Goal: Information Seeking & Learning: Learn about a topic

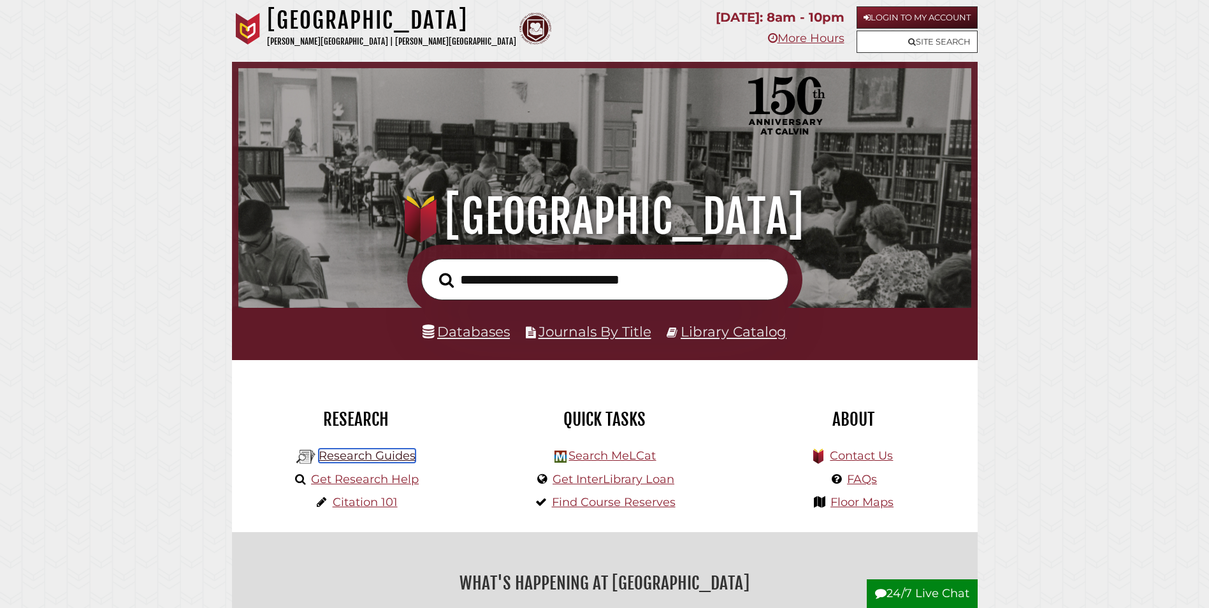
click at [338, 457] on link "Research Guides" at bounding box center [367, 456] width 97 height 14
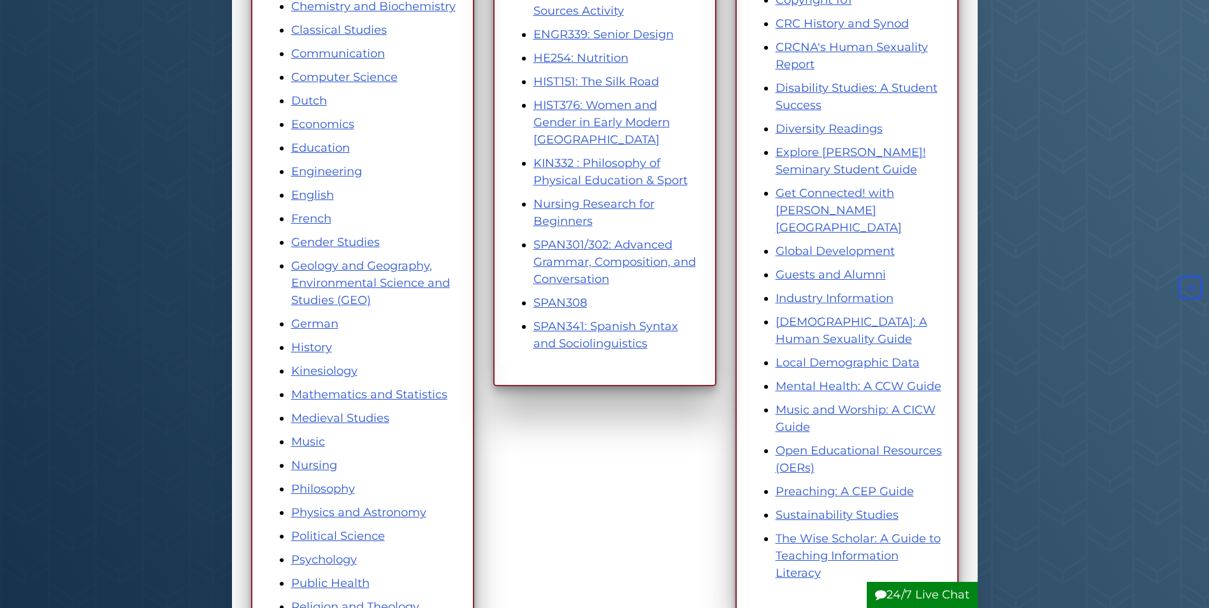
scroll to position [319, 0]
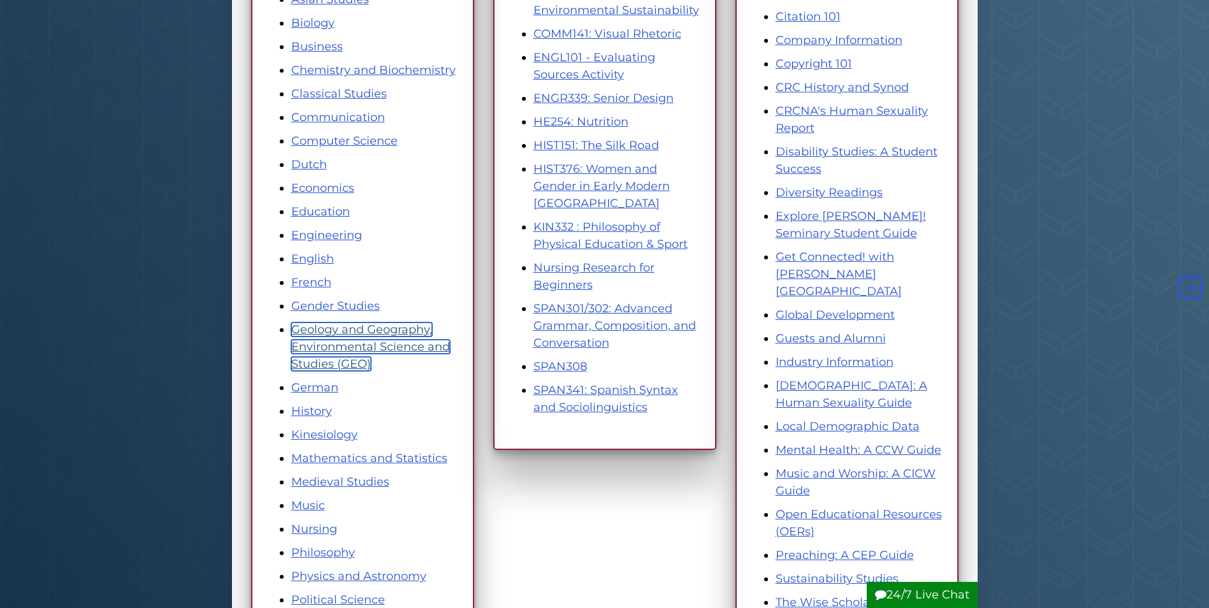
click at [370, 358] on link "Geology and Geography, Environmental Science and Studies (GEO)" at bounding box center [370, 347] width 159 height 48
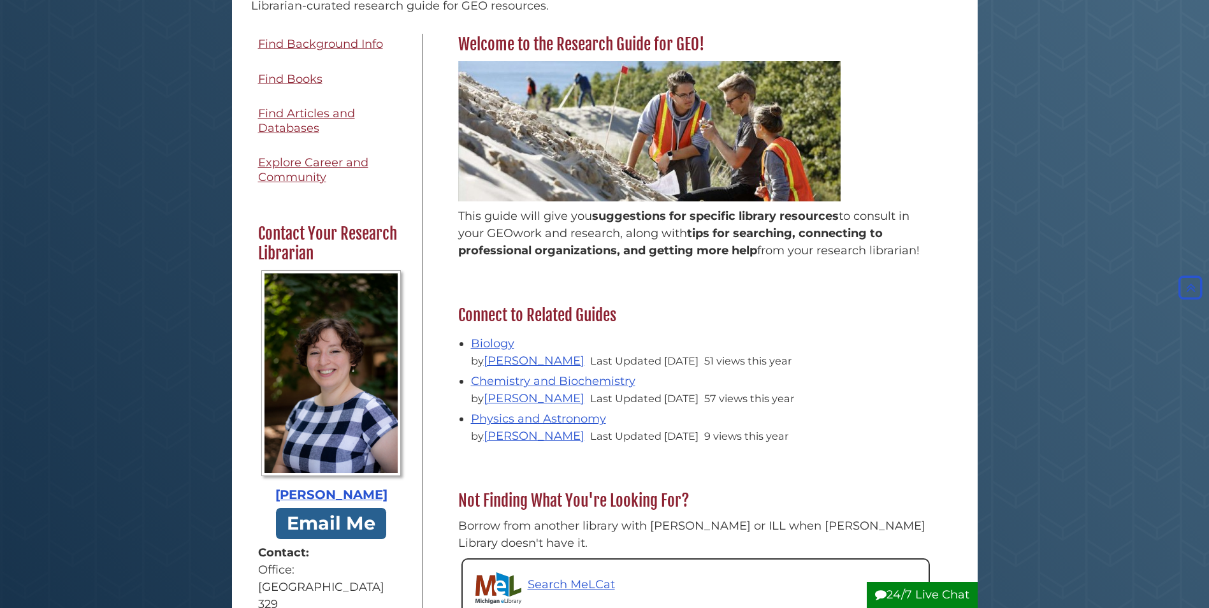
scroll to position [375, 0]
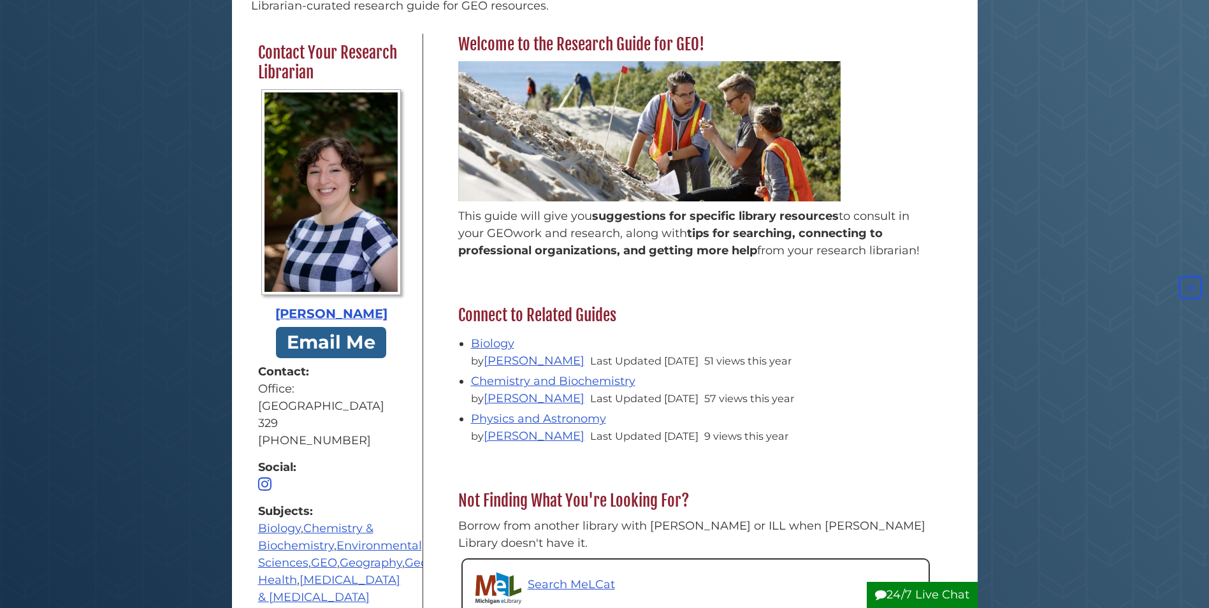
click at [426, 293] on div "Welcome to the Research Guide for GEO! This guide will give you suggestions for…" at bounding box center [695, 373] width 545 height 678
drag, startPoint x: 417, startPoint y: 289, endPoint x: 412, endPoint y: 312, distance: 23.5
click at [412, 312] on div "Menu Home Welcome to the Research Guide for GEO! Connect to Related Guides Not …" at bounding box center [333, 338] width 182 height 608
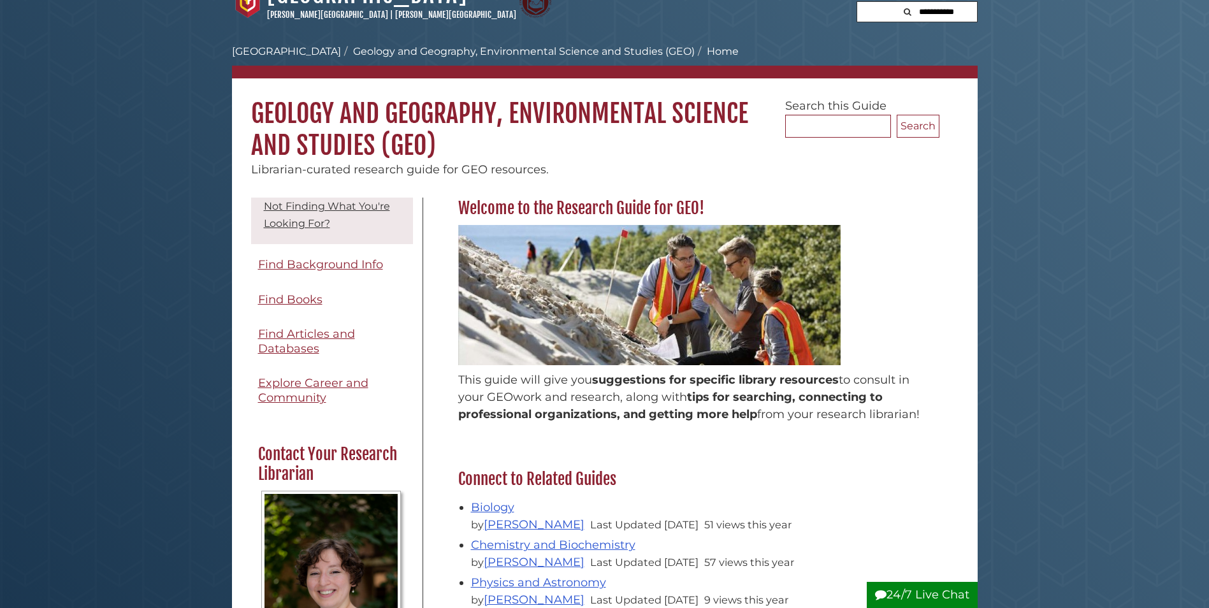
scroll to position [127, 0]
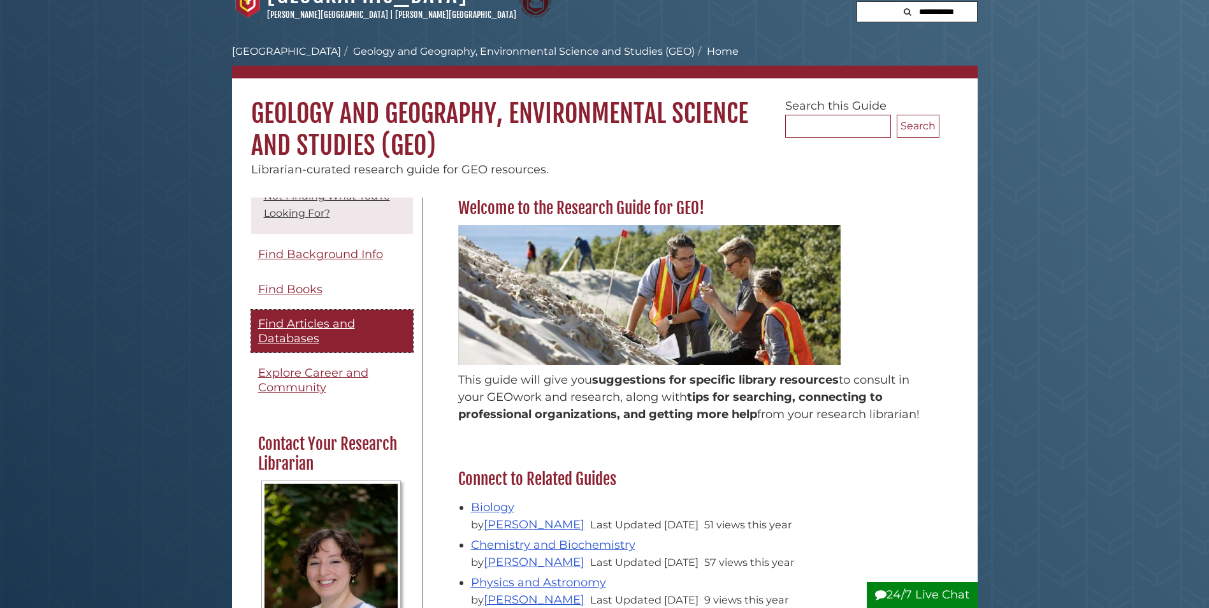
click at [297, 326] on span "Find Articles and Databases" at bounding box center [306, 331] width 97 height 29
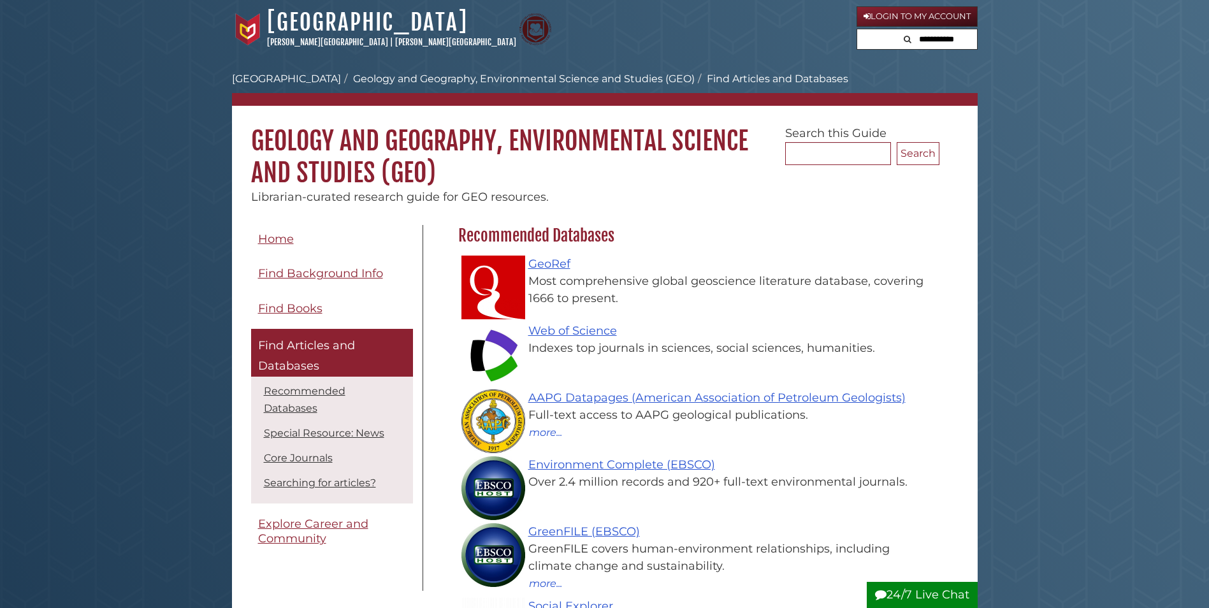
scroll to position [371, 488]
click at [593, 326] on link "Web of Science" at bounding box center [572, 331] width 89 height 14
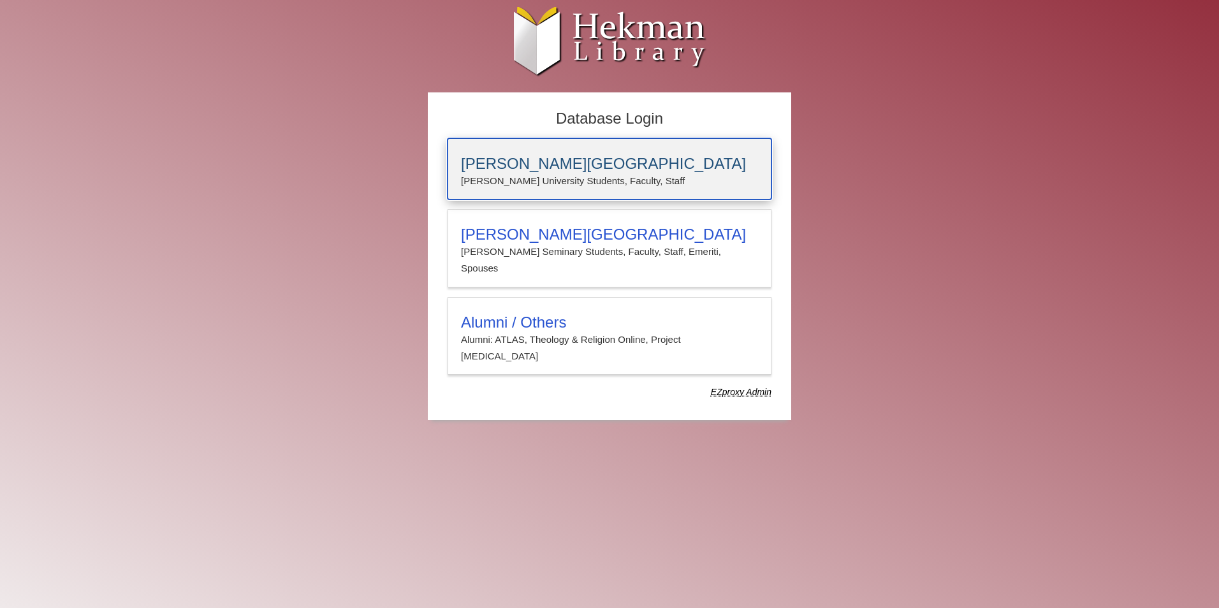
click at [675, 142] on div "[PERSON_NAME][GEOGRAPHIC_DATA] [PERSON_NAME] University Students, Faculty, Staff" at bounding box center [609, 168] width 324 height 61
